Goal: Register for event/course

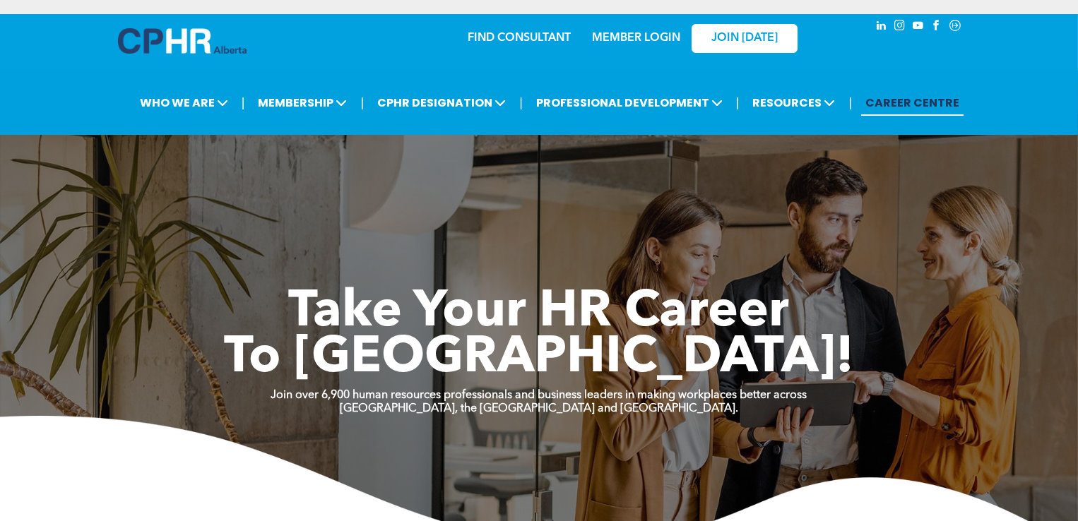
click at [620, 34] on link "MEMBER LOGIN" at bounding box center [636, 38] width 88 height 11
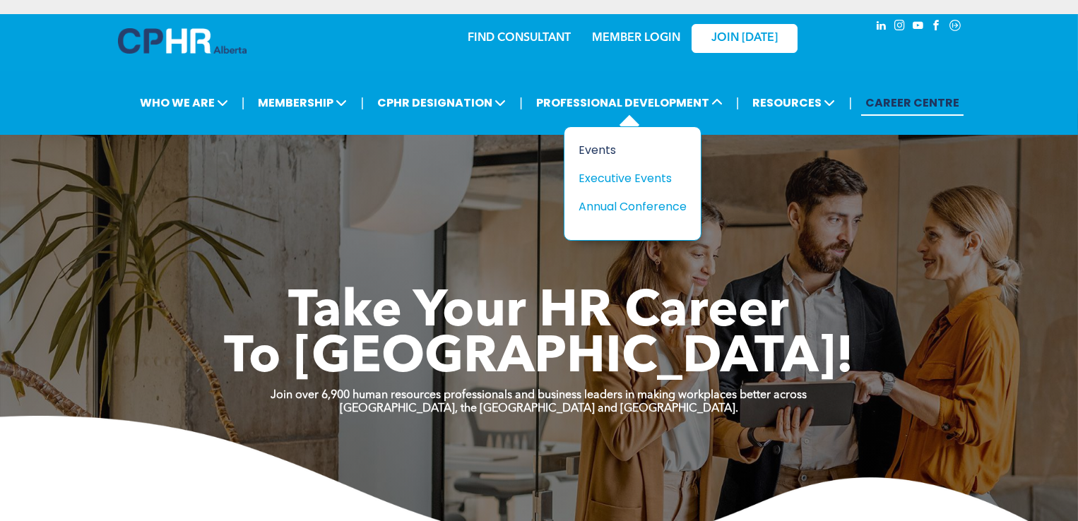
click at [596, 147] on div "Events" at bounding box center [628, 150] width 98 height 18
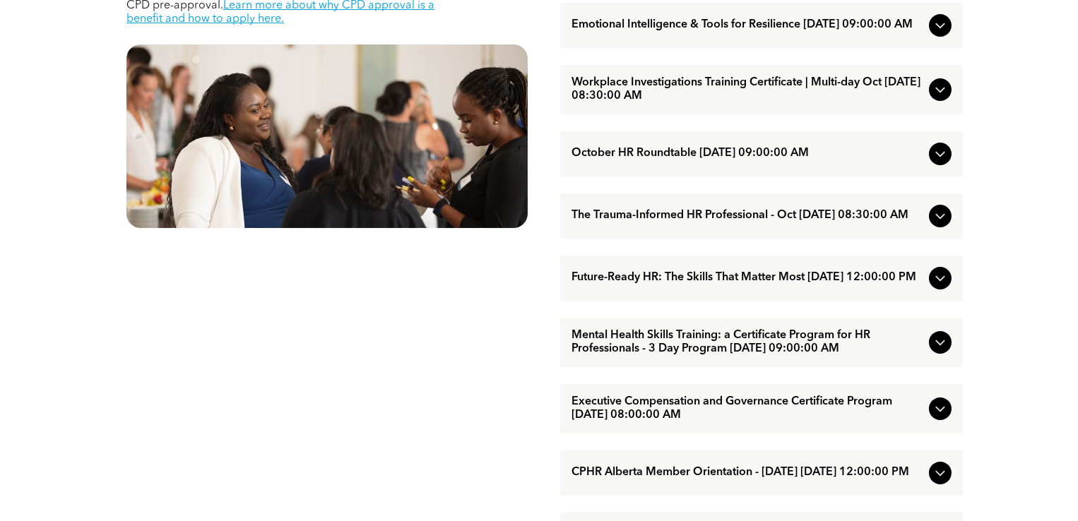
scroll to position [918, 0]
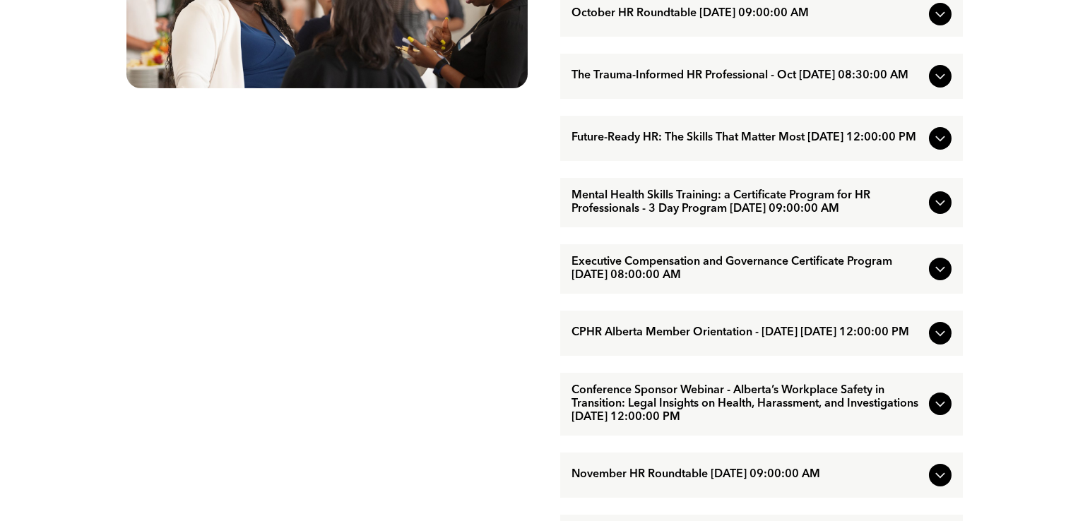
click at [844, 417] on span "Conference Sponsor Webinar - Alberta’s Workplace Safety in Transition: Legal In…" at bounding box center [748, 404] width 352 height 40
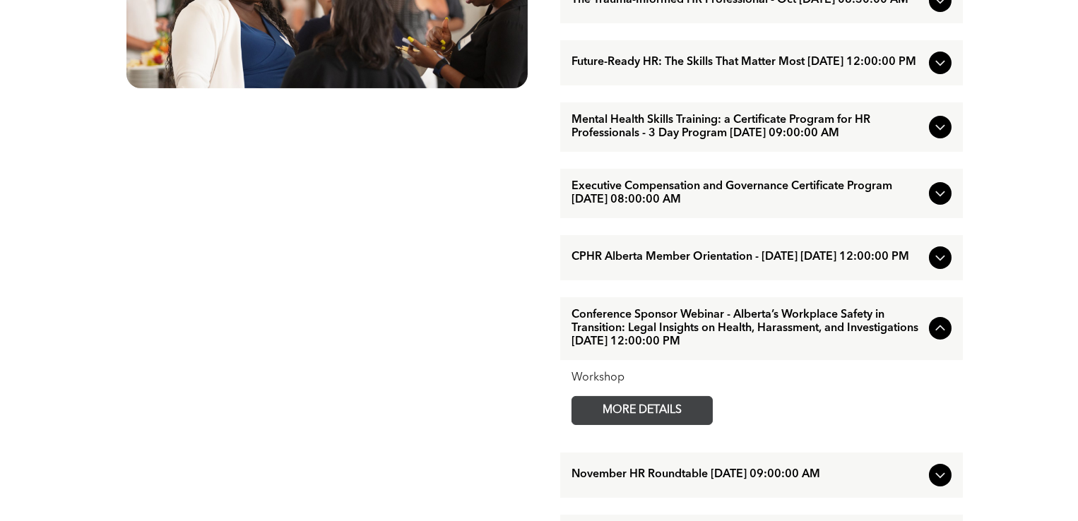
click at [692, 425] on span "MORE DETAILS" at bounding box center [642, 411] width 112 height 28
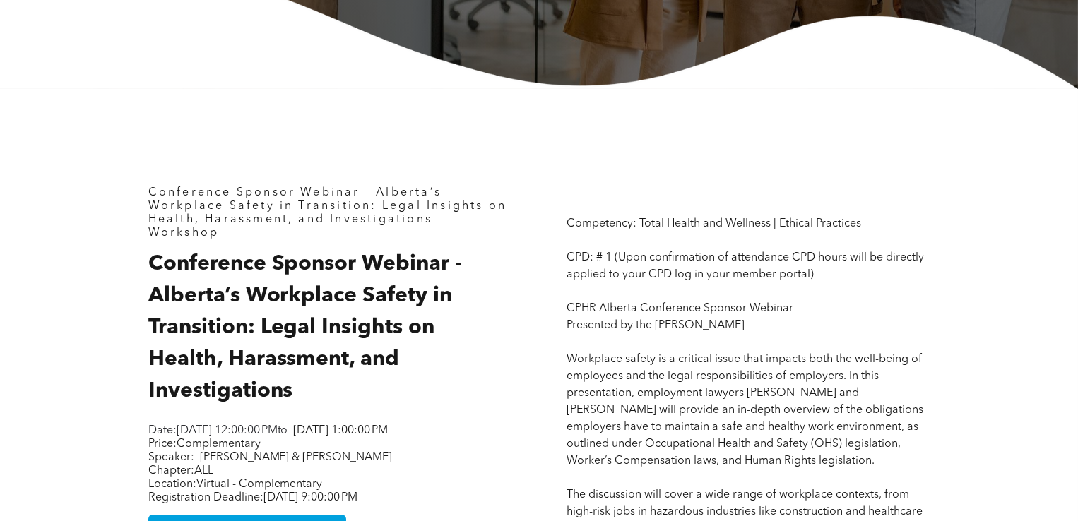
scroll to position [706, 0]
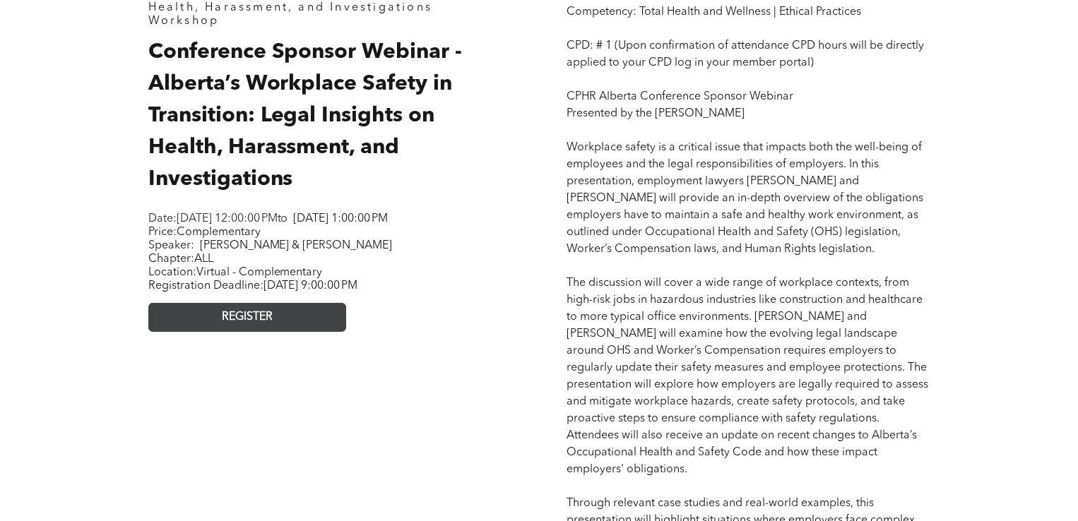
click at [300, 324] on link "REGISTER" at bounding box center [247, 317] width 198 height 29
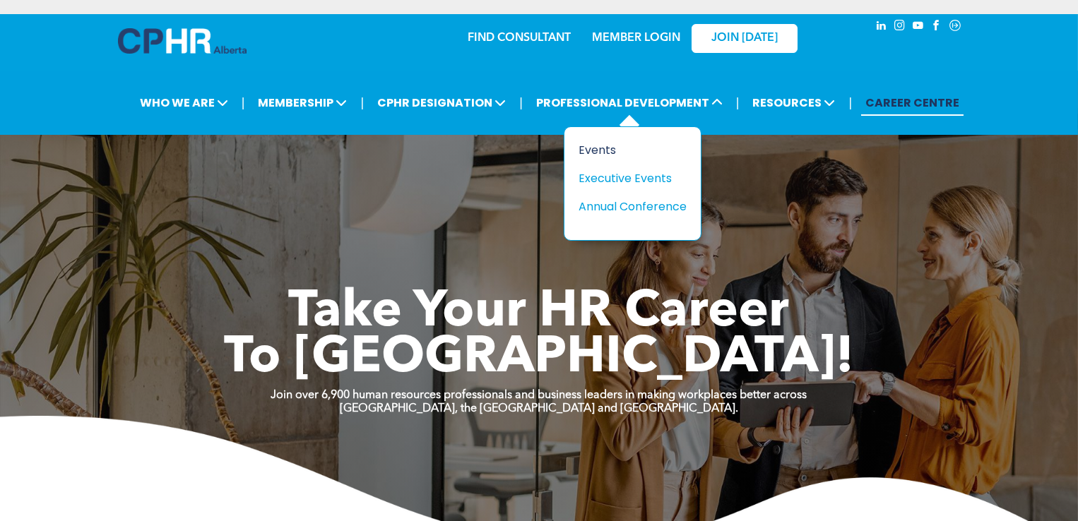
click at [598, 146] on div "Events" at bounding box center [628, 150] width 98 height 18
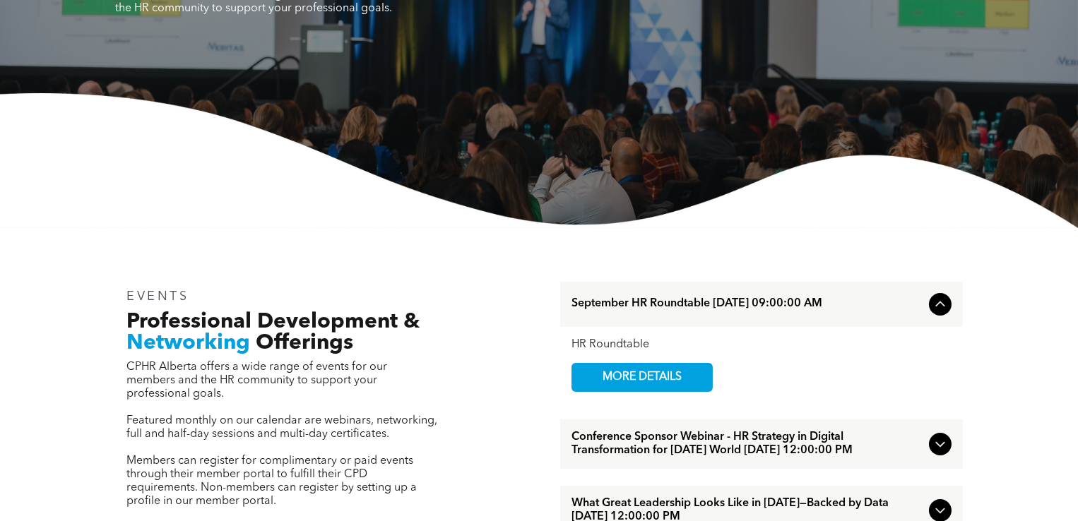
scroll to position [423, 0]
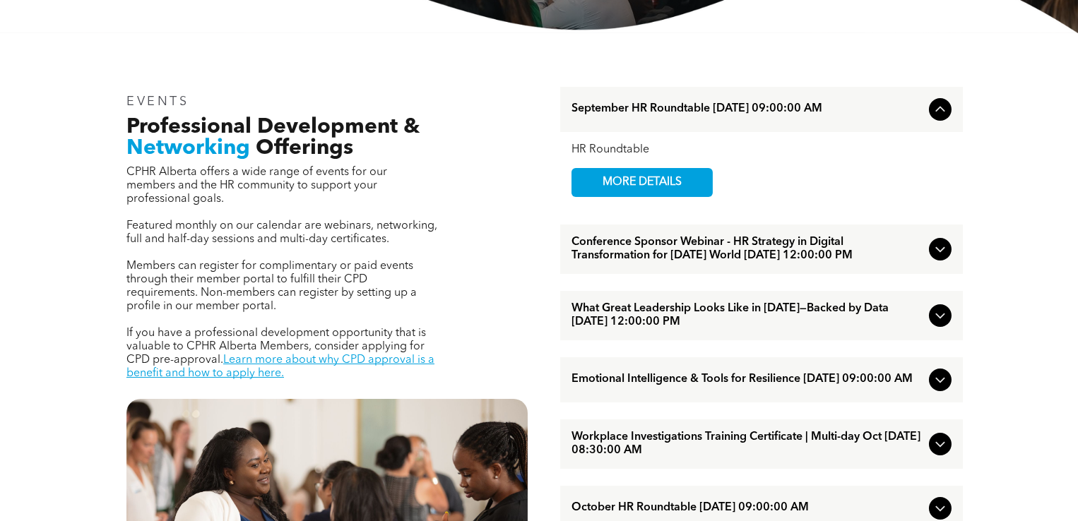
click at [689, 257] on span "Conference Sponsor Webinar - HR Strategy in Digital Transformation for [DATE] W…" at bounding box center [748, 249] width 352 height 27
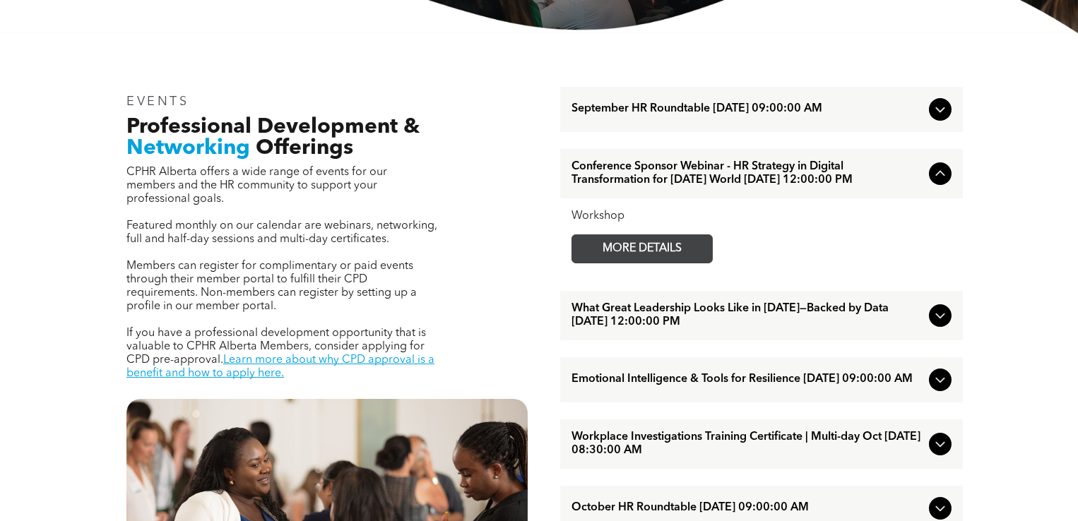
click at [635, 263] on span "MORE DETAILS" at bounding box center [642, 249] width 112 height 28
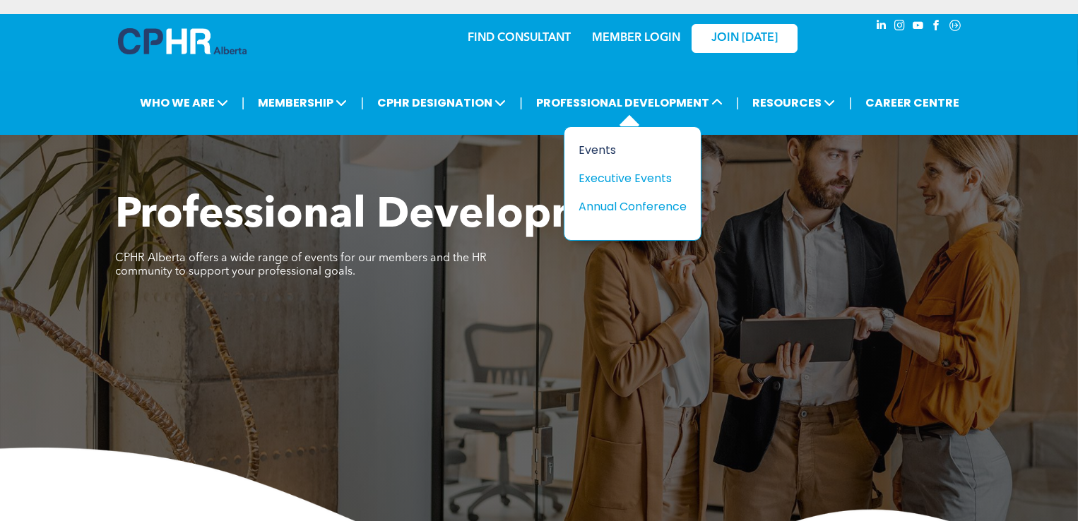
click at [597, 150] on div "Events" at bounding box center [628, 150] width 98 height 18
